Goal: Task Accomplishment & Management: Use online tool/utility

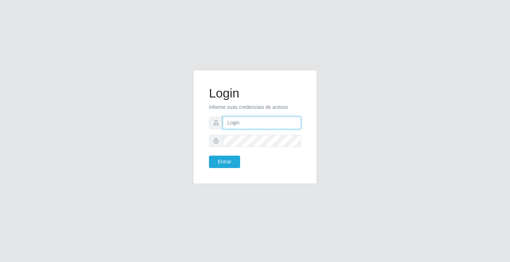
click at [263, 125] on input "text" at bounding box center [262, 123] width 78 height 12
type input "[PERSON_NAME]"
click at [209, 156] on button "Entrar" at bounding box center [224, 162] width 31 height 12
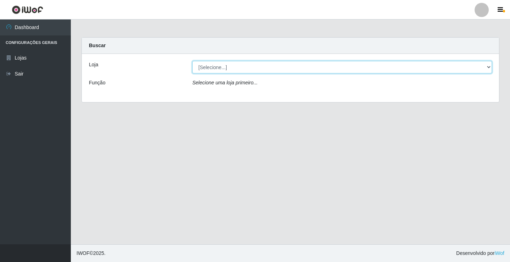
click at [231, 69] on select "[Selecione...] Ideal - Conceição" at bounding box center [342, 67] width 300 height 12
select select "231"
click at [192, 61] on select "[Selecione...] Ideal - Conceição" at bounding box center [342, 67] width 300 height 12
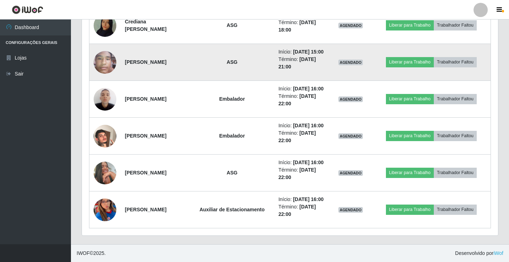
scroll to position [638, 0]
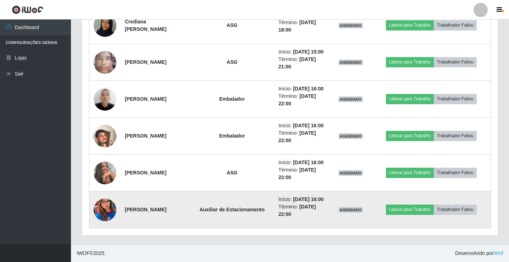
click at [103, 230] on img at bounding box center [105, 209] width 23 height 49
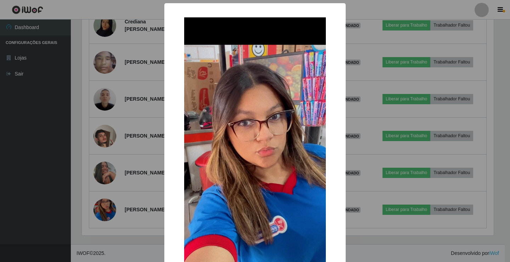
click at [141, 194] on div "× OK Cancel" at bounding box center [255, 131] width 510 height 262
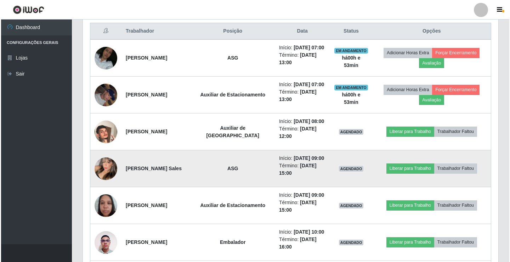
scroll to position [284, 0]
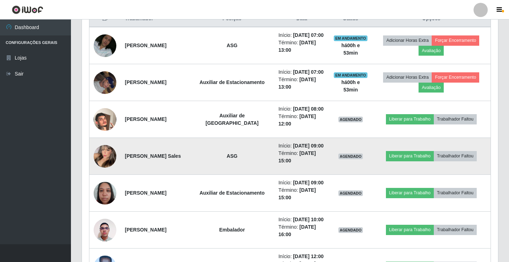
click at [108, 172] on img at bounding box center [105, 156] width 23 height 31
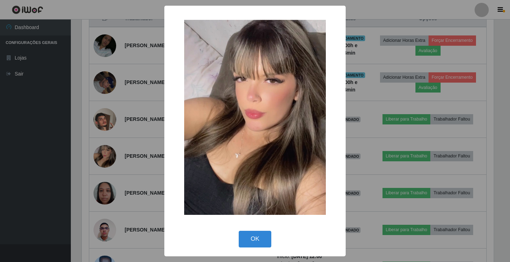
click at [377, 117] on div "× OK Cancel" at bounding box center [255, 131] width 510 height 262
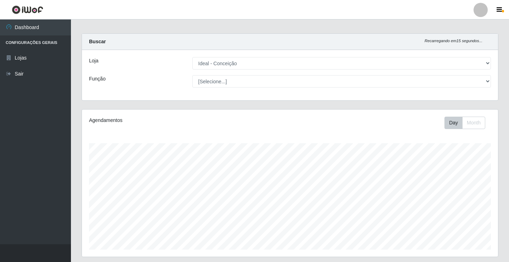
scroll to position [0, 0]
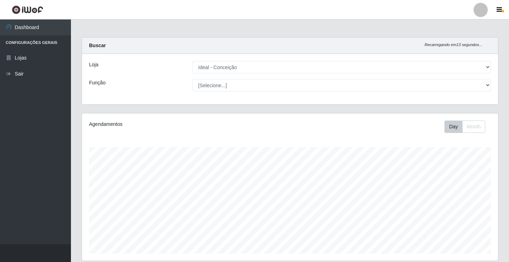
click at [483, 9] on div at bounding box center [480, 10] width 14 height 14
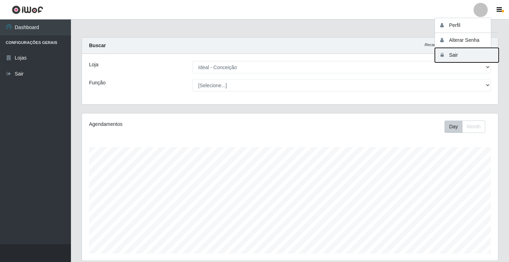
click at [474, 55] on button "Sair" at bounding box center [466, 55] width 64 height 15
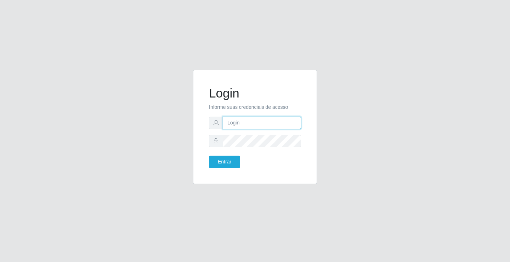
click at [249, 125] on input "text" at bounding box center [262, 123] width 78 height 12
type input "[PERSON_NAME]"
click at [214, 154] on form "Login Informe suas credenciais de acesso [PERSON_NAME] Entrar" at bounding box center [255, 127] width 92 height 82
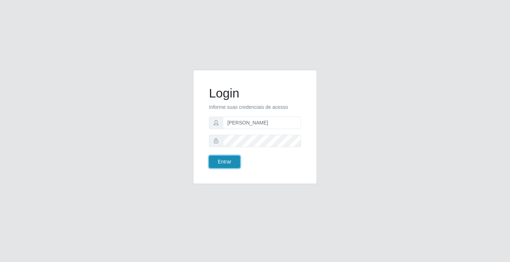
click at [224, 159] on button "Entrar" at bounding box center [224, 162] width 31 height 12
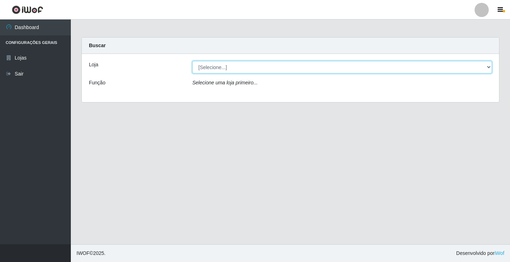
click at [229, 68] on select "[Selecione...] Ideal - Conceição" at bounding box center [342, 67] width 300 height 12
select select "231"
click at [192, 61] on select "[Selecione...] Ideal - Conceição" at bounding box center [342, 67] width 300 height 12
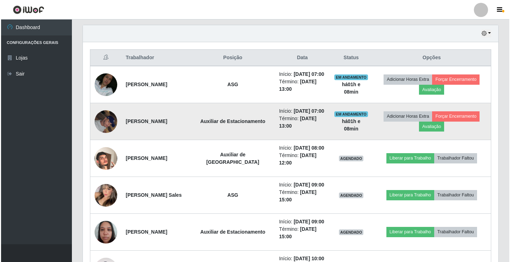
scroll to position [284, 0]
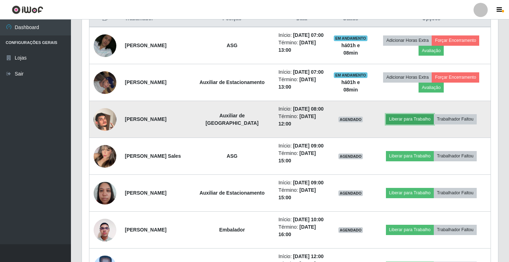
click at [403, 124] on button "Liberar para Trabalho" at bounding box center [410, 119] width 48 height 10
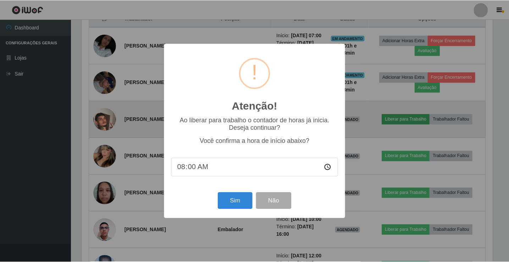
scroll to position [147, 412]
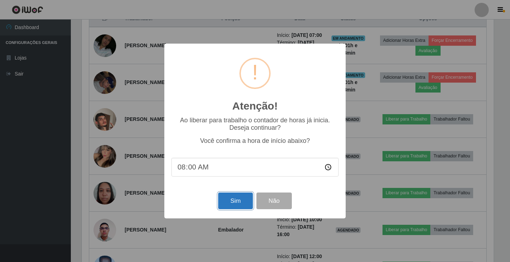
click at [230, 199] on button "Sim" at bounding box center [235, 200] width 34 height 17
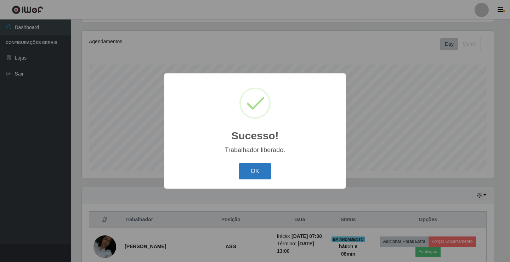
click at [261, 176] on button "OK" at bounding box center [255, 171] width 33 height 17
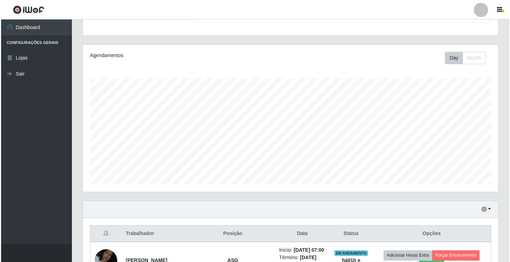
scroll to position [0, 0]
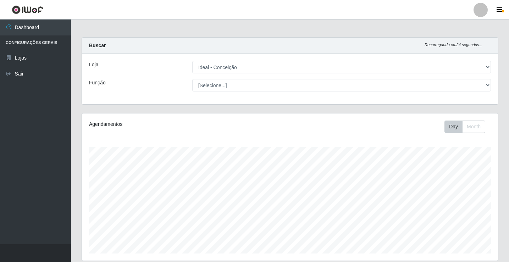
click at [478, 14] on div at bounding box center [480, 10] width 14 height 14
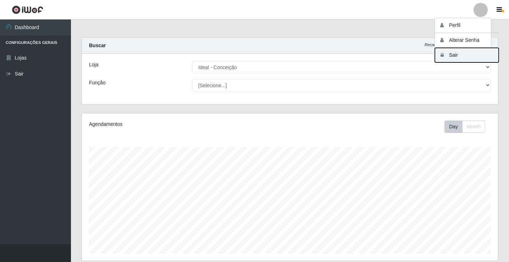
click at [466, 53] on button "Sair" at bounding box center [466, 55] width 64 height 15
